Goal: Find specific page/section: Find specific page/section

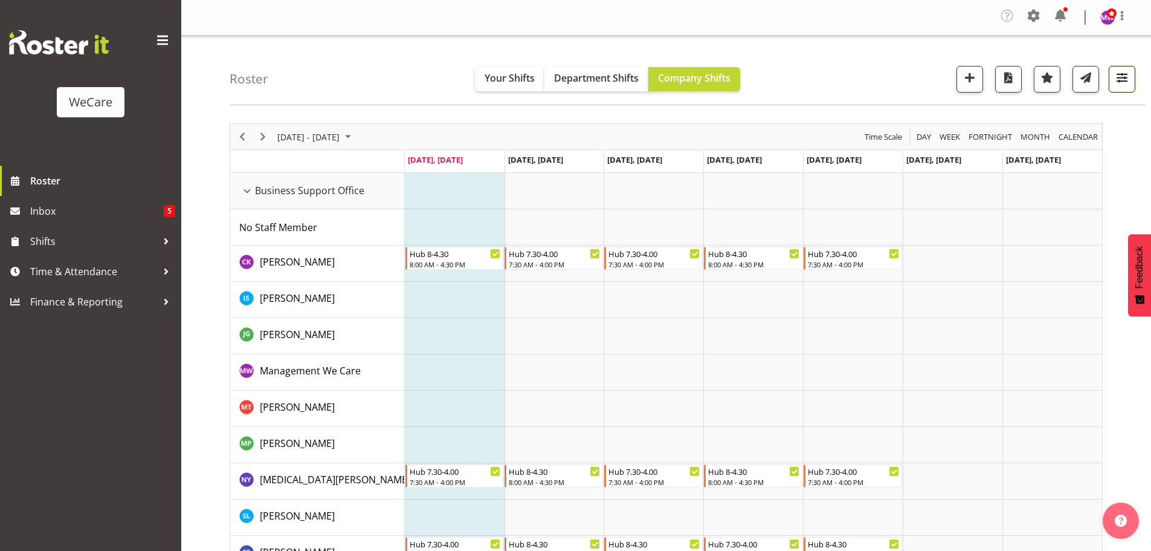
click at [1121, 80] on span "button" at bounding box center [1123, 78] width 16 height 16
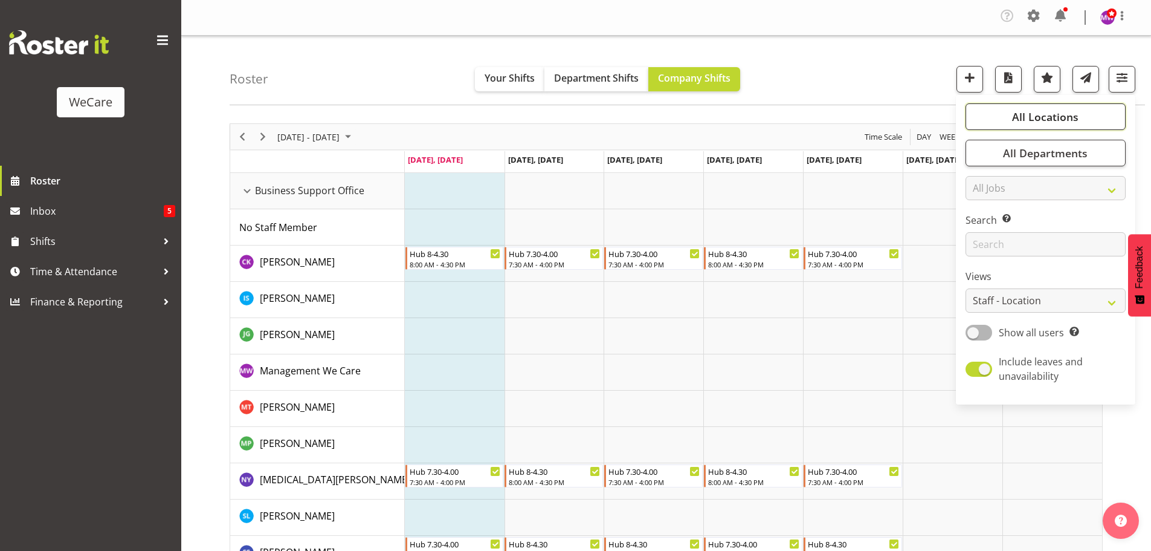
click at [1080, 114] on button "All Locations" at bounding box center [1046, 116] width 160 height 27
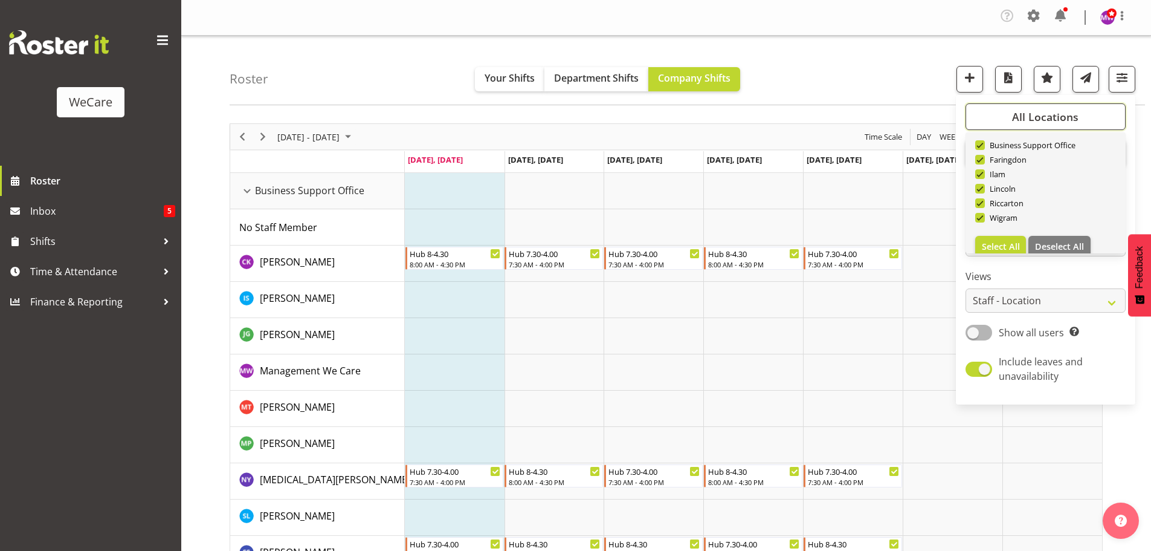
scroll to position [44, 0]
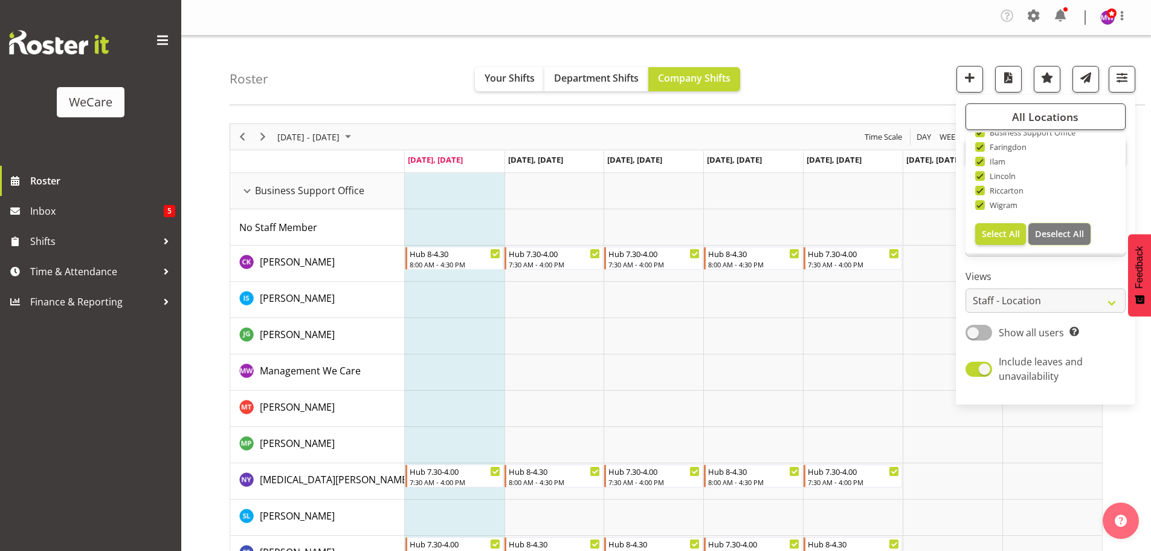
drag, startPoint x: 1053, startPoint y: 235, endPoint x: 1028, endPoint y: 140, distance: 98.1
click at [1052, 235] on span "Deselect All" at bounding box center [1059, 233] width 49 height 11
checkbox input "false"
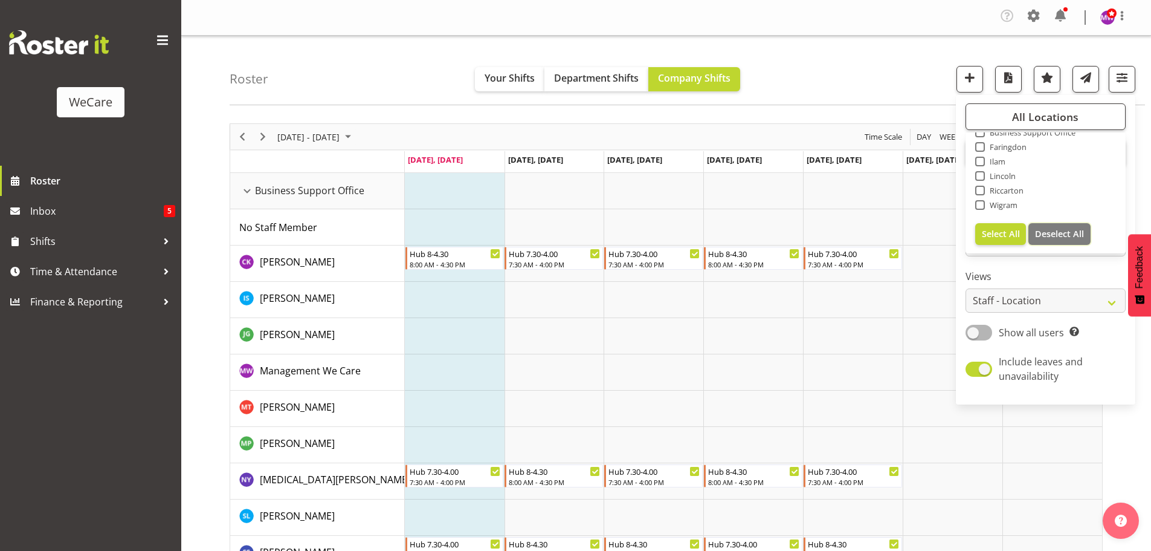
checkbox input "false"
click at [1025, 134] on span "Business Support Office" at bounding box center [1030, 133] width 91 height 10
click at [983, 134] on input "Business Support Office" at bounding box center [980, 133] width 8 height 8
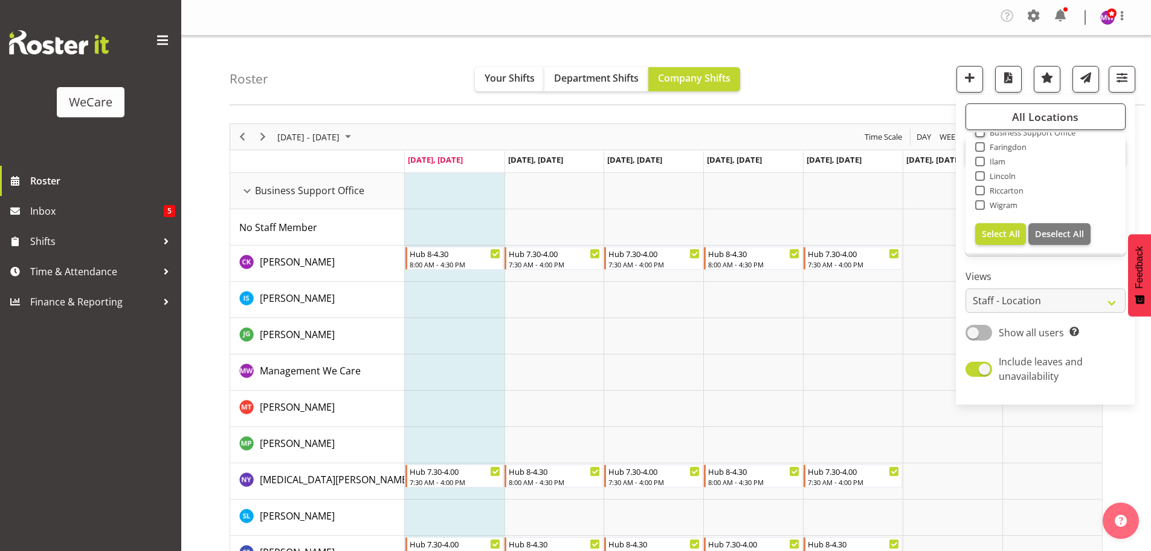
checkbox input "true"
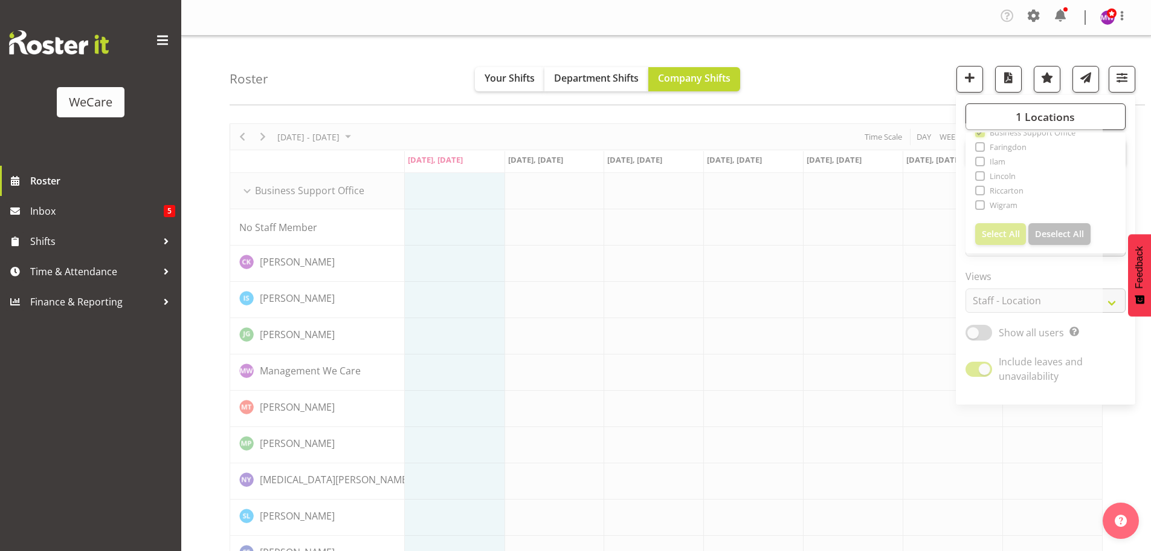
scroll to position [40, 0]
click at [865, 83] on div "Roster Your Shifts Department Shifts Company Shifts 1 Locations Clear Business …" at bounding box center [688, 71] width 916 height 70
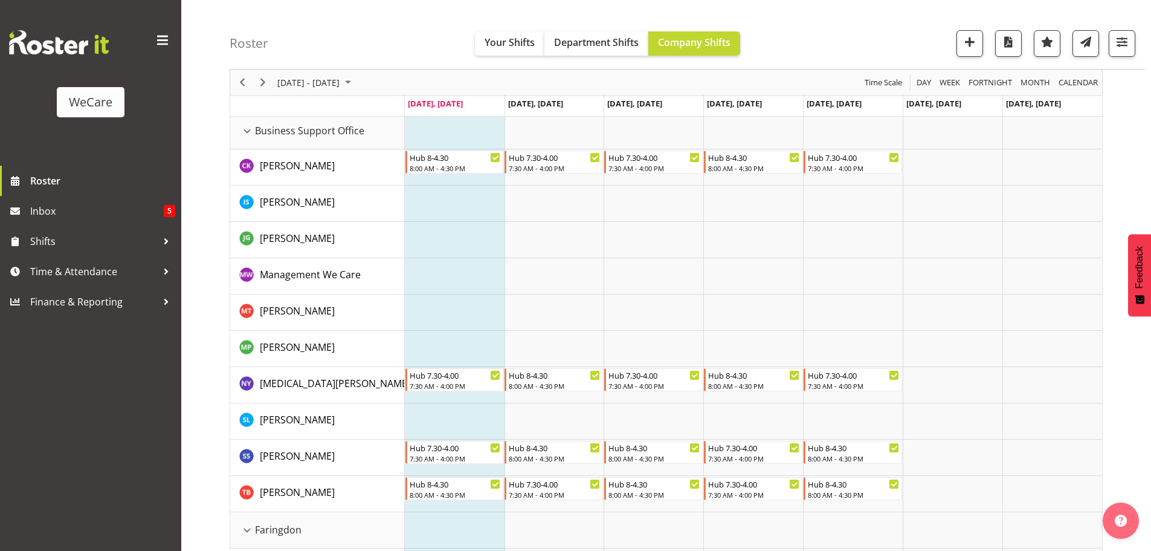
scroll to position [60, 0]
